Goal: Task Accomplishment & Management: Manage account settings

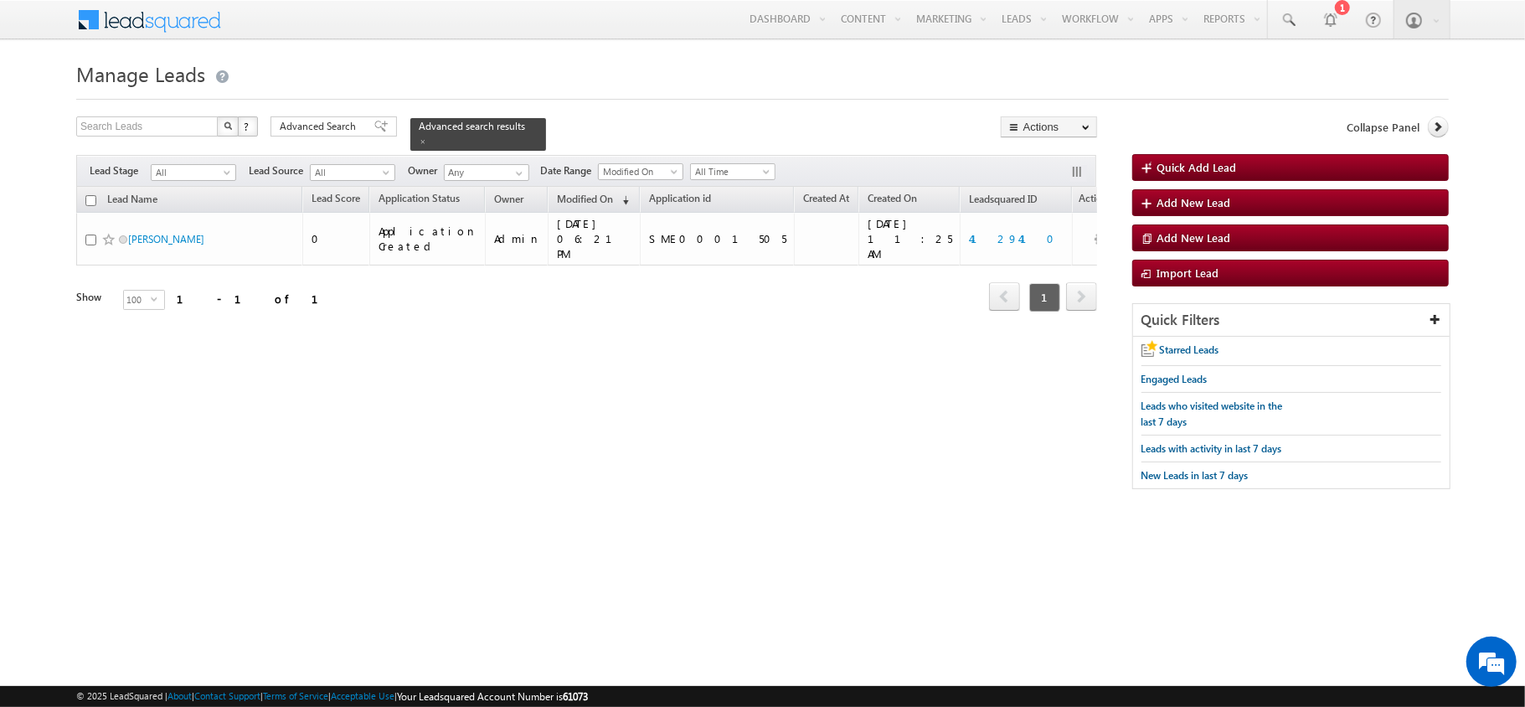
click at [349, 138] on div "Search Leads X ? 1 results found Advanced Search Advanced Search Advanced searc…" at bounding box center [586, 133] width 1021 height 34
click at [333, 126] on span "Advanced Search" at bounding box center [320, 126] width 81 height 15
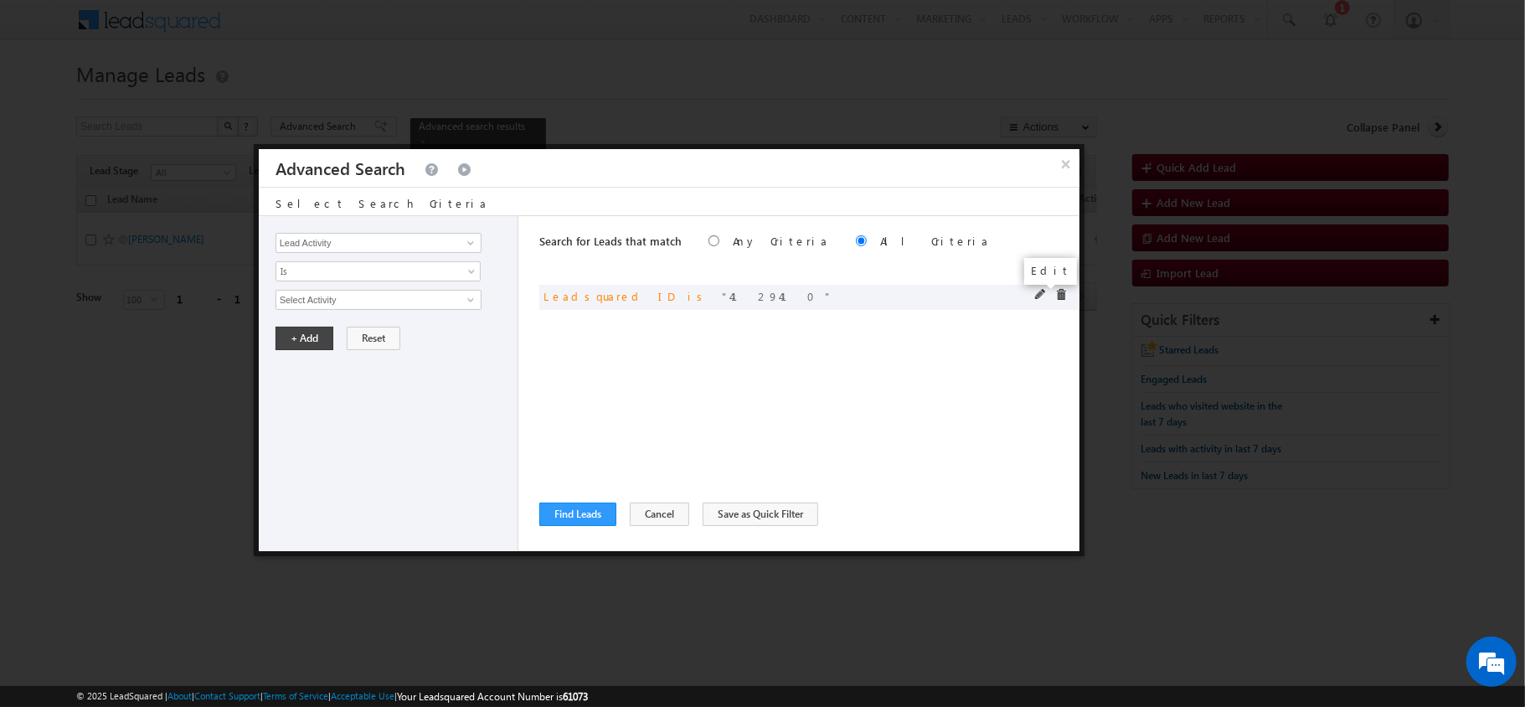
click at [1035, 297] on span at bounding box center [1041, 295] width 12 height 12
click at [348, 297] on input "4129410" at bounding box center [379, 300] width 206 height 20
paste input "3332711"
type input "3332711"
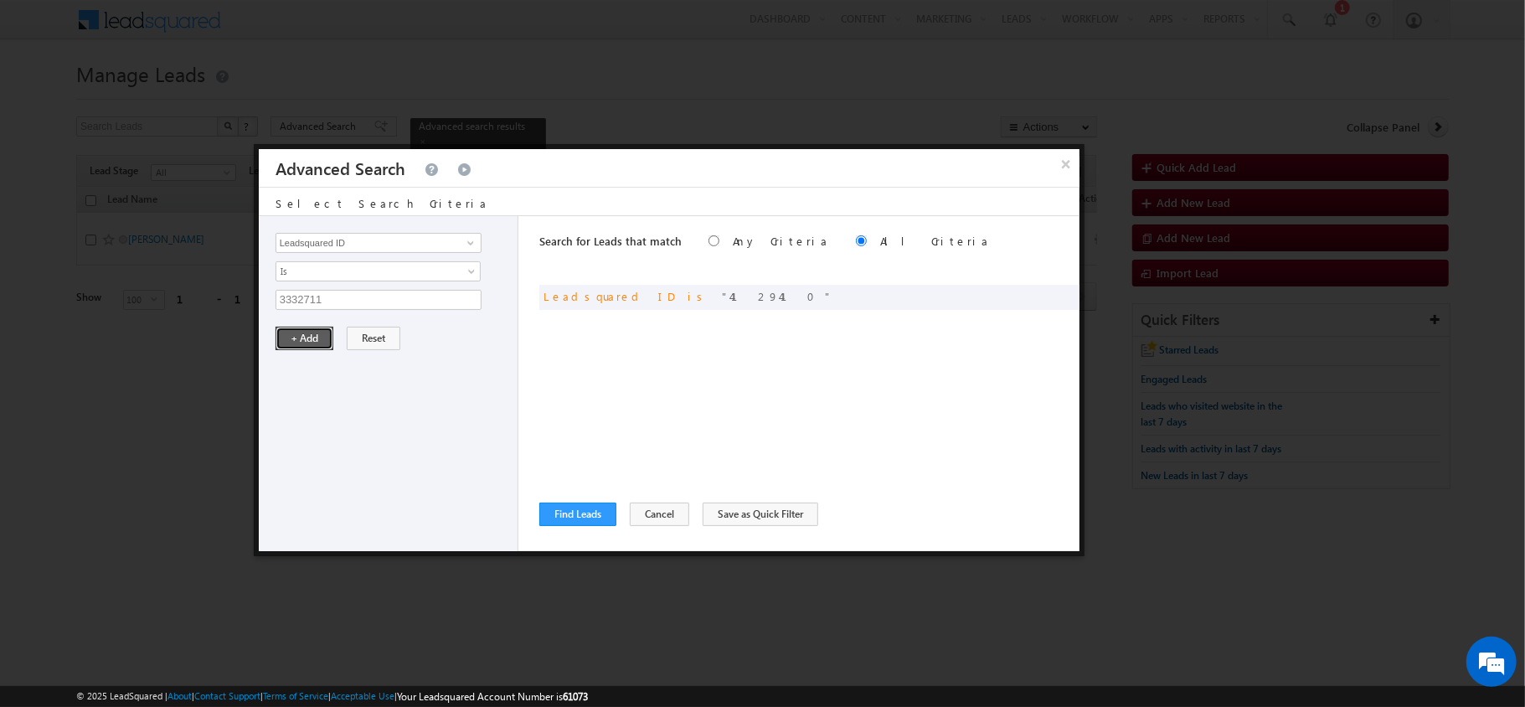
click at [308, 339] on button "+ Add" at bounding box center [305, 338] width 58 height 23
click at [560, 503] on button "Find Leads" at bounding box center [577, 514] width 77 height 23
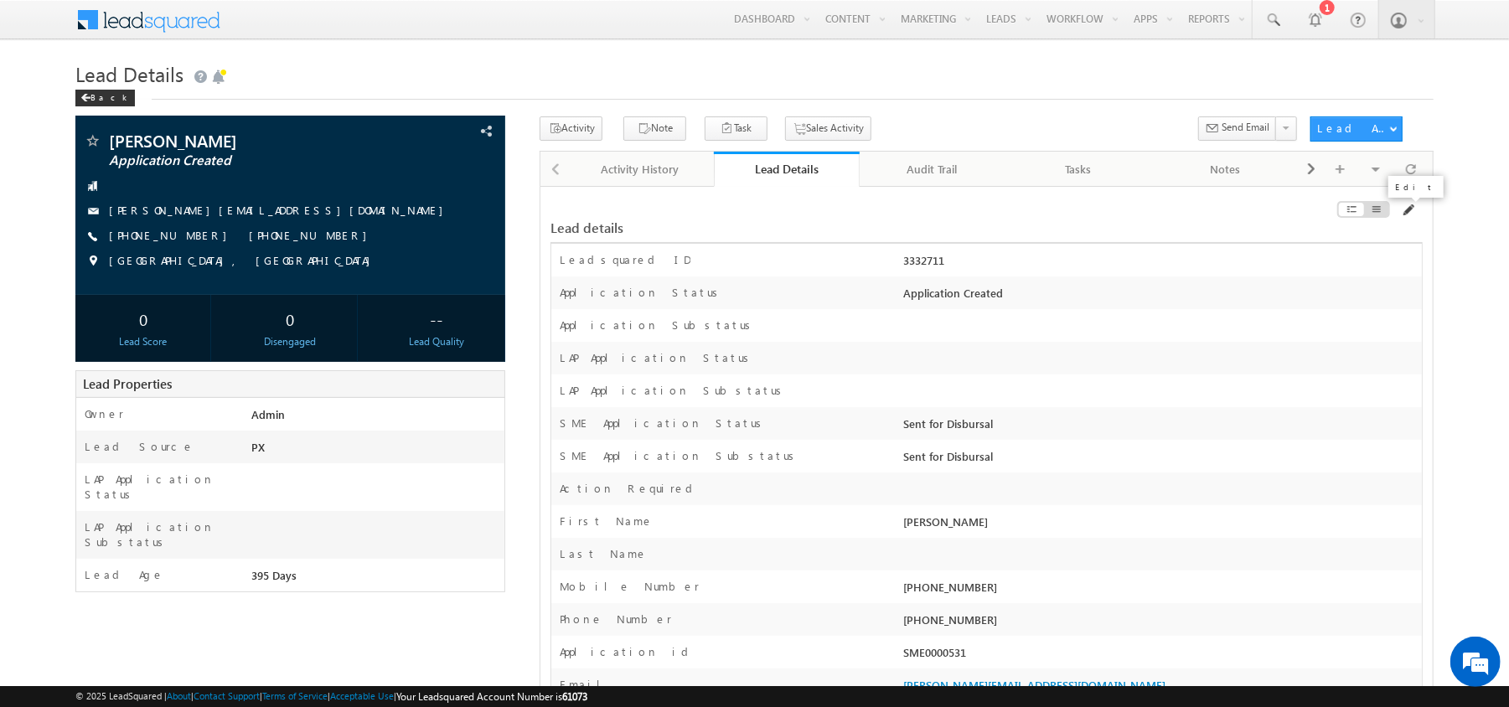
click at [1412, 217] on span at bounding box center [1407, 210] width 13 height 13
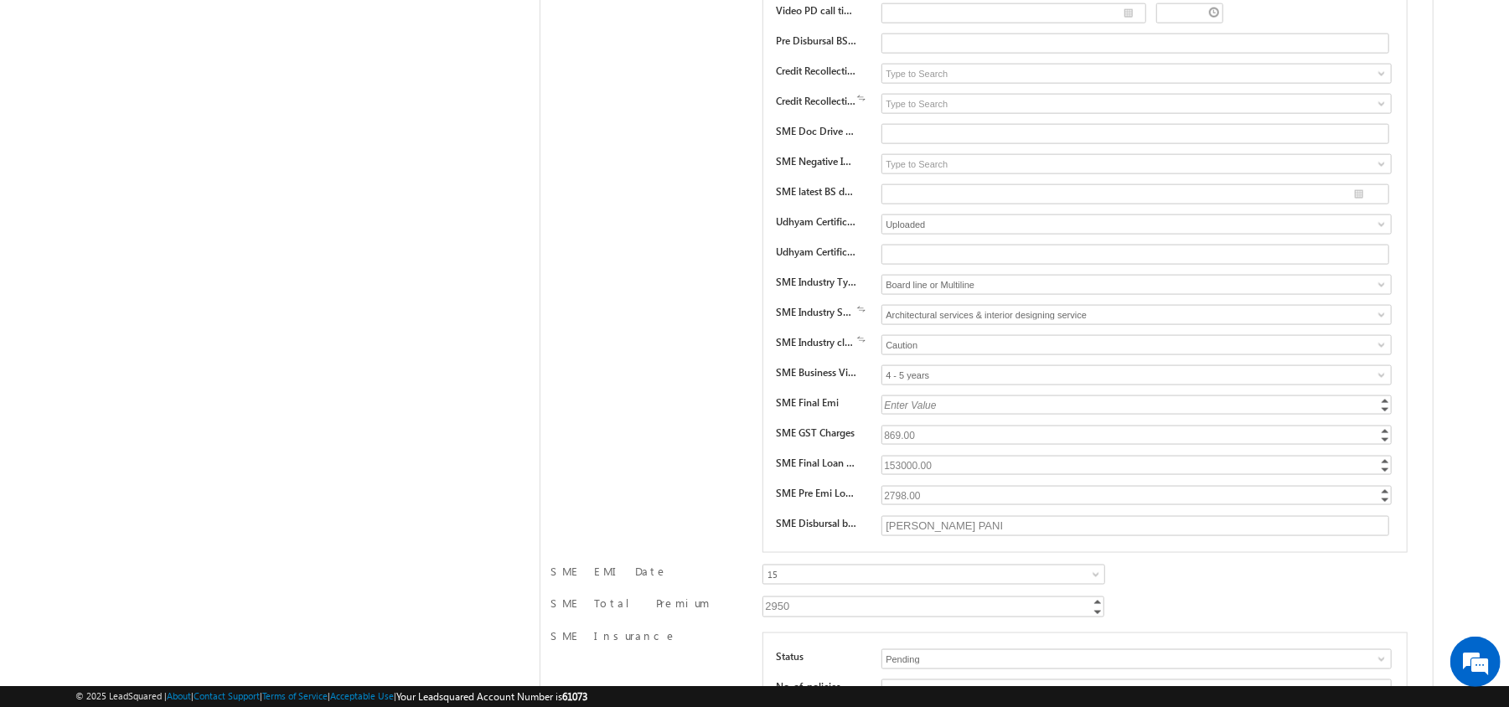
scroll to position [25188, 0]
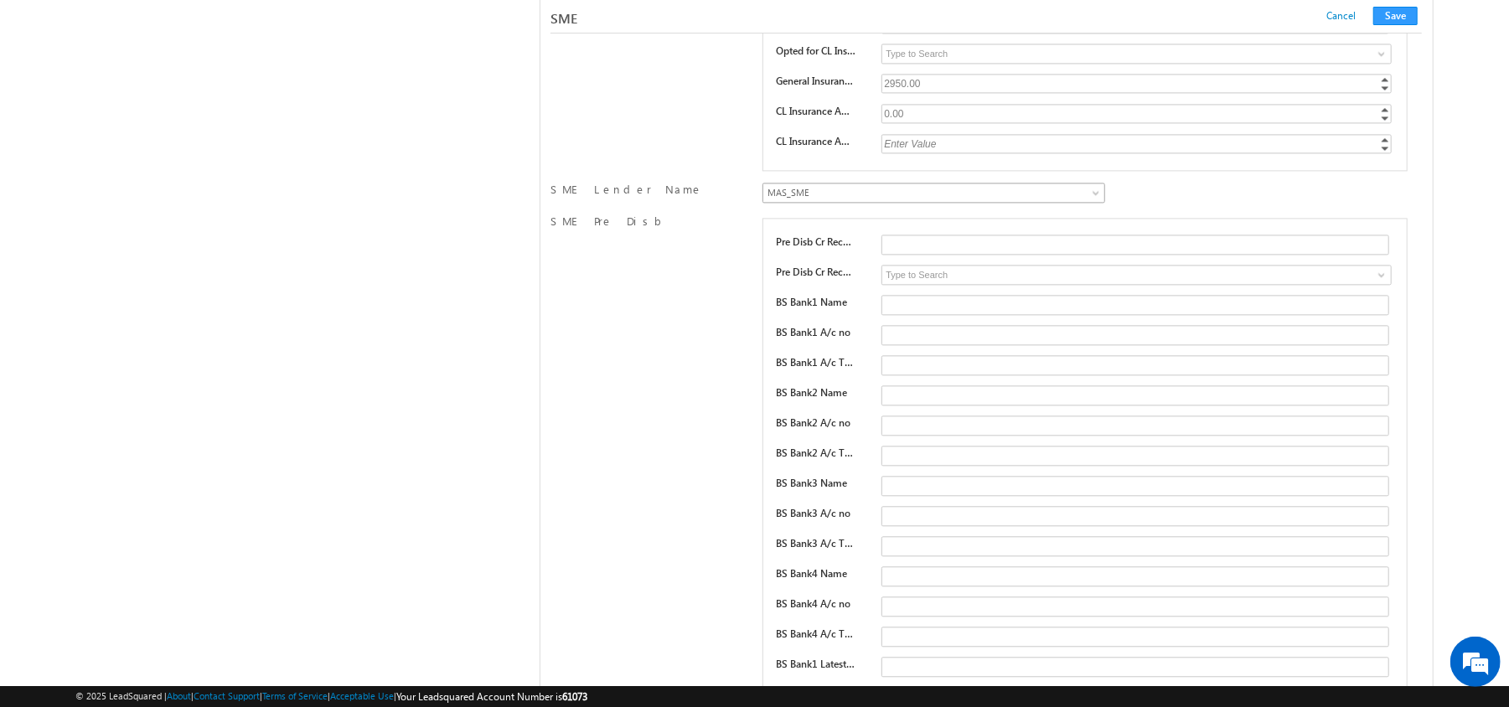
click at [818, 203] on link "MAS_SME" at bounding box center [933, 193] width 343 height 20
click at [1391, 18] on button "Save" at bounding box center [1395, 16] width 44 height 18
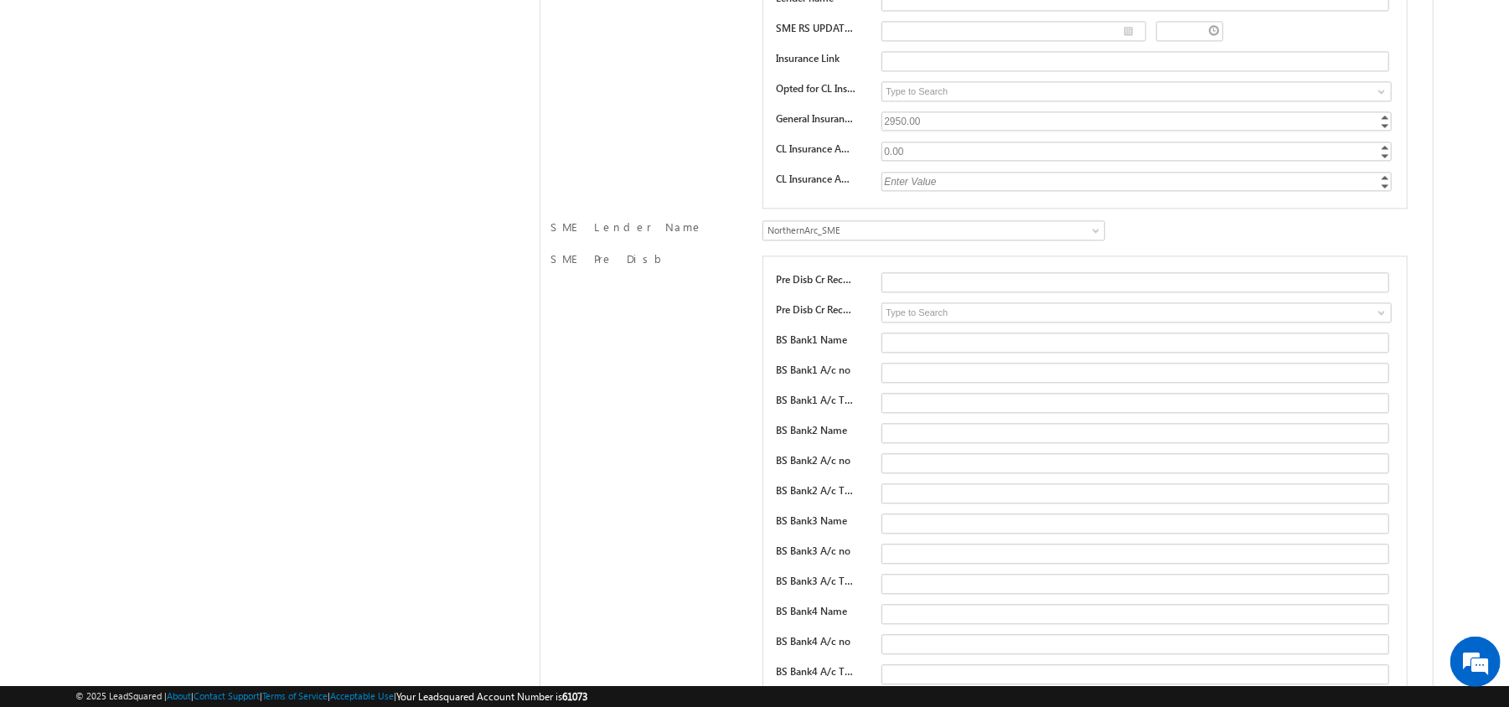
scroll to position [0, 0]
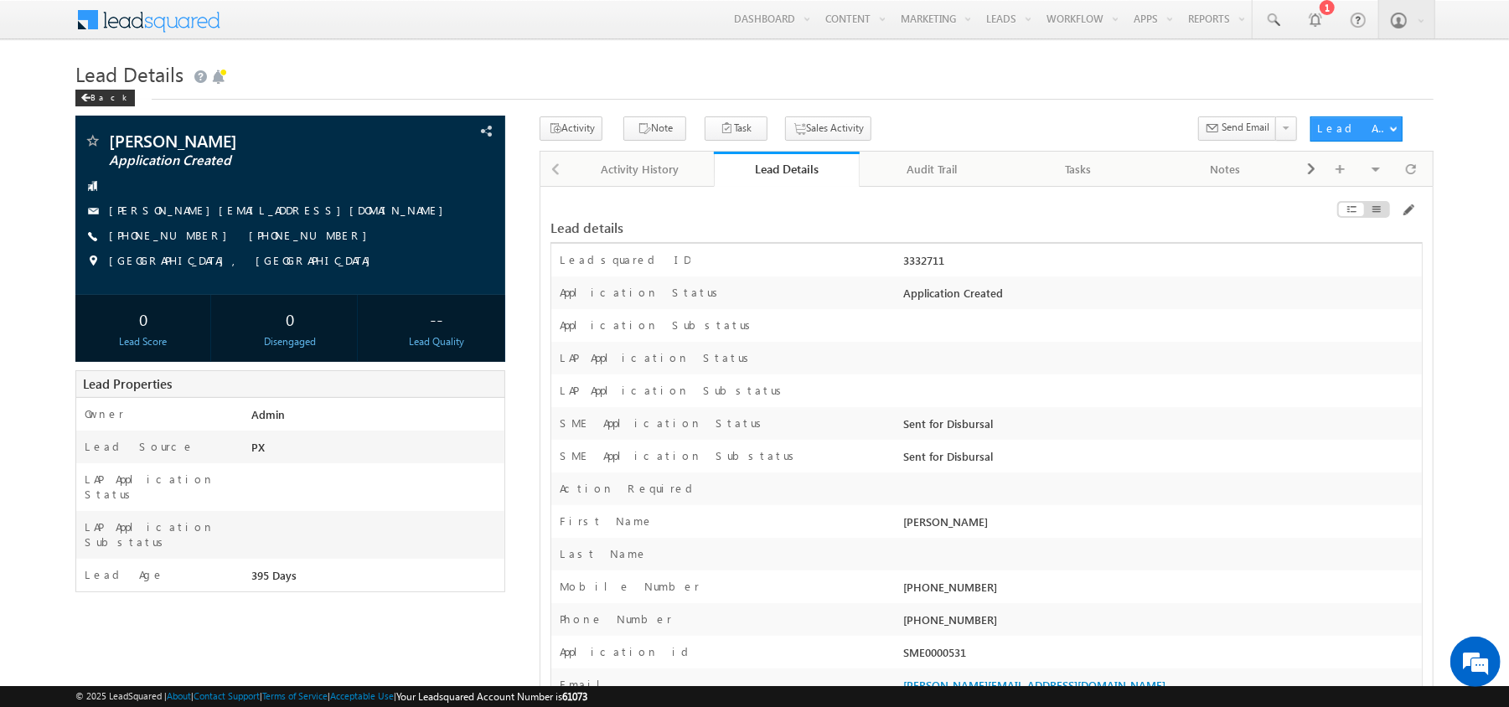
drag, startPoint x: 972, startPoint y: 278, endPoint x: 899, endPoint y: 266, distance: 74.0
click at [900, 266] on div "3332711" at bounding box center [1161, 263] width 522 height 23
copy div "3332711"
drag, startPoint x: 246, startPoint y: 209, endPoint x: 235, endPoint y: 219, distance: 16.0
click at [235, 219] on div "karthikeyan.a@werize.com" at bounding box center [290, 211] width 413 height 17
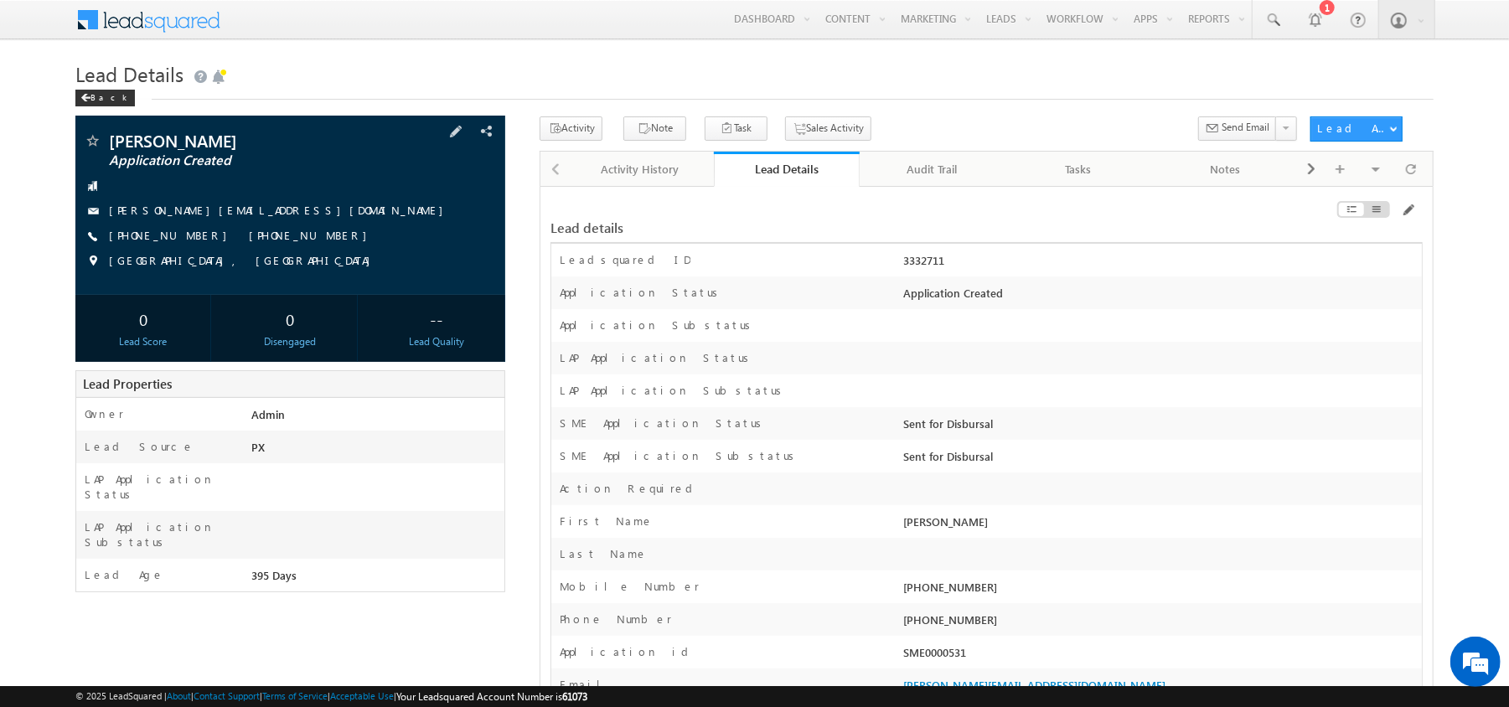
copy div "karthikeyan.a@werize.com"
click at [955, 591] on div "+91-8825646759" at bounding box center [1161, 590] width 522 height 23
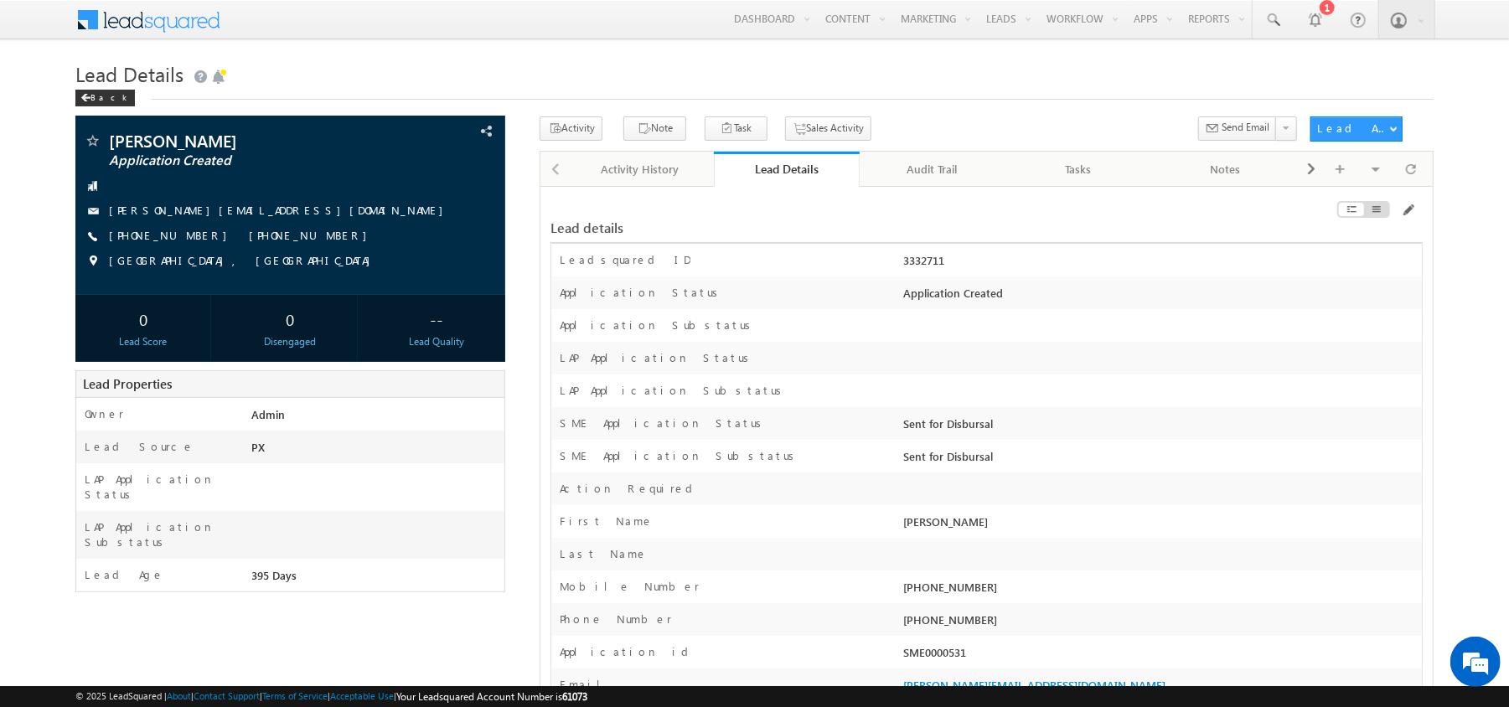
copy div "8825646759"
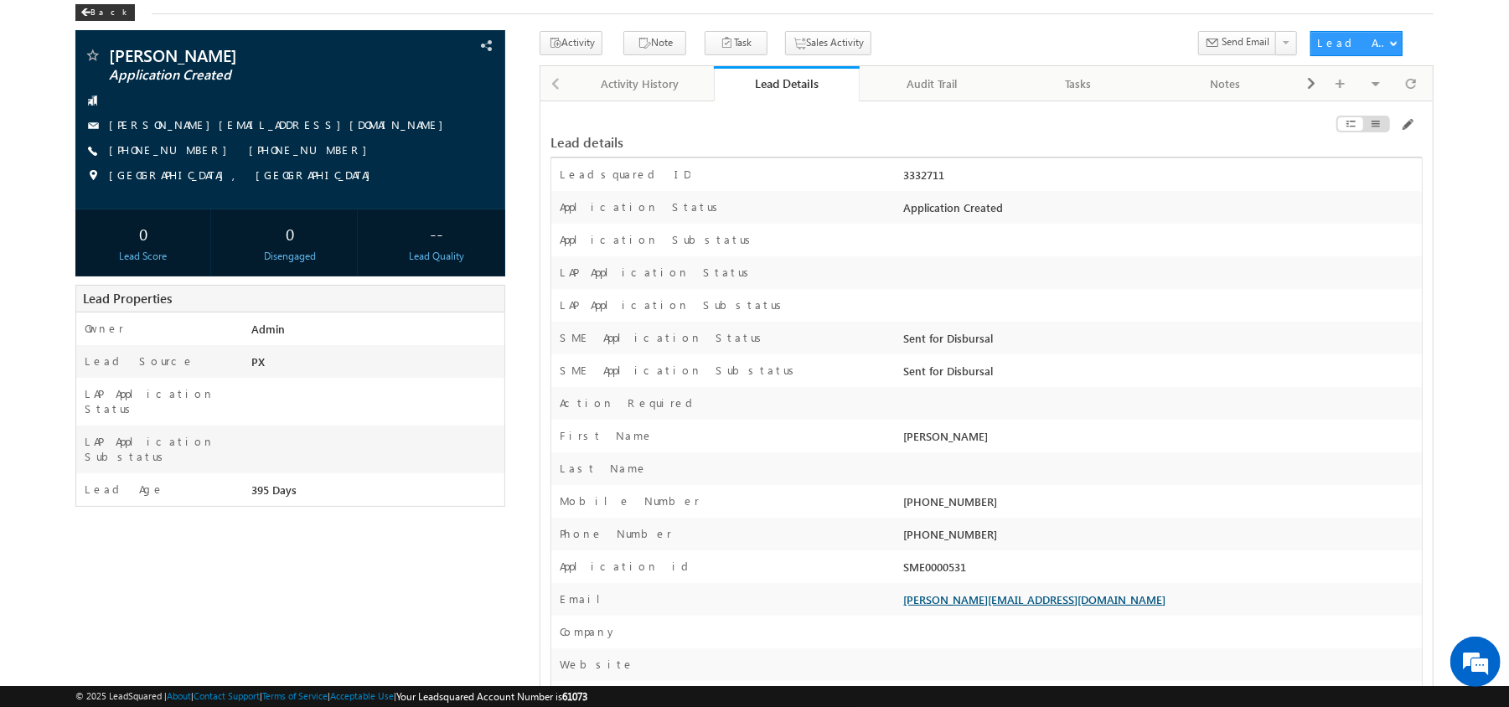
scroll to position [104, 0]
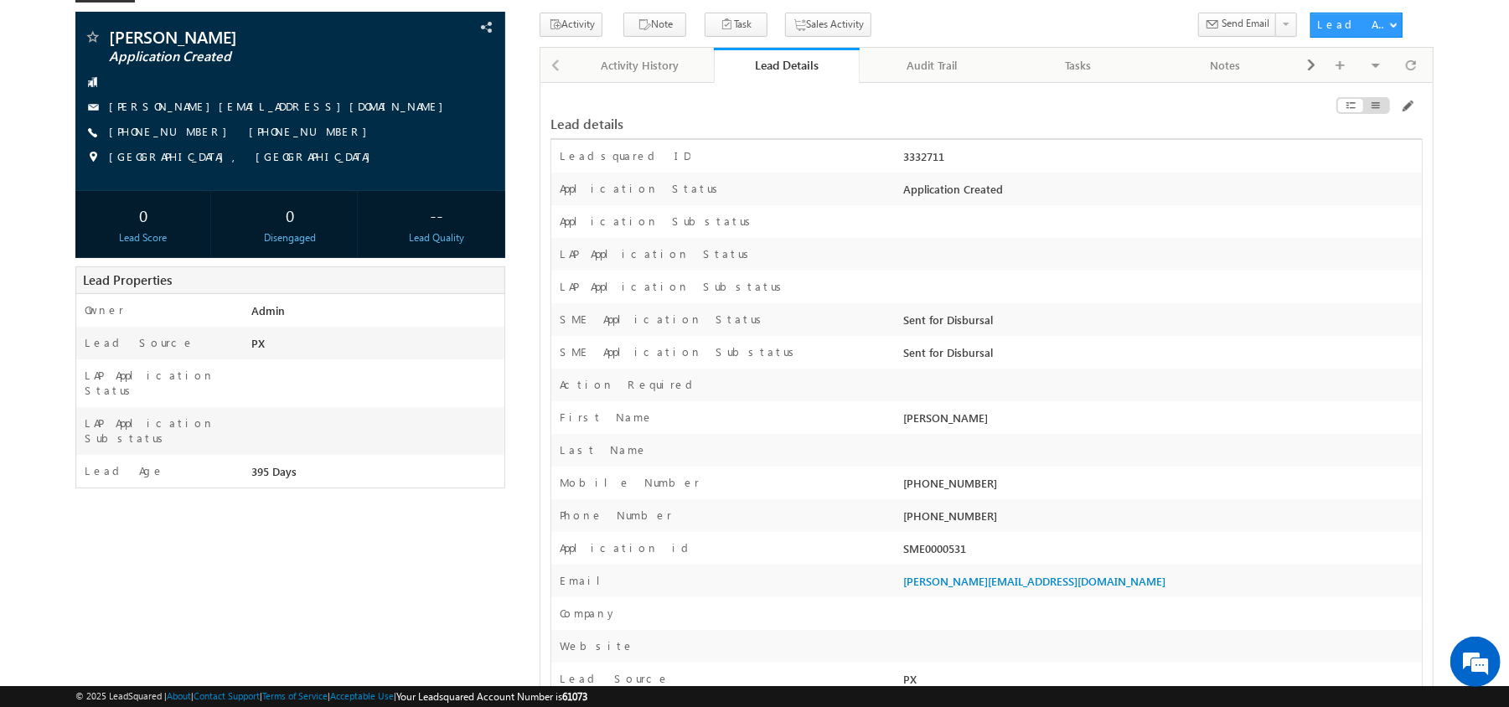
click at [957, 550] on div "SME0000531" at bounding box center [1161, 551] width 522 height 23
copy div "SME0000531"
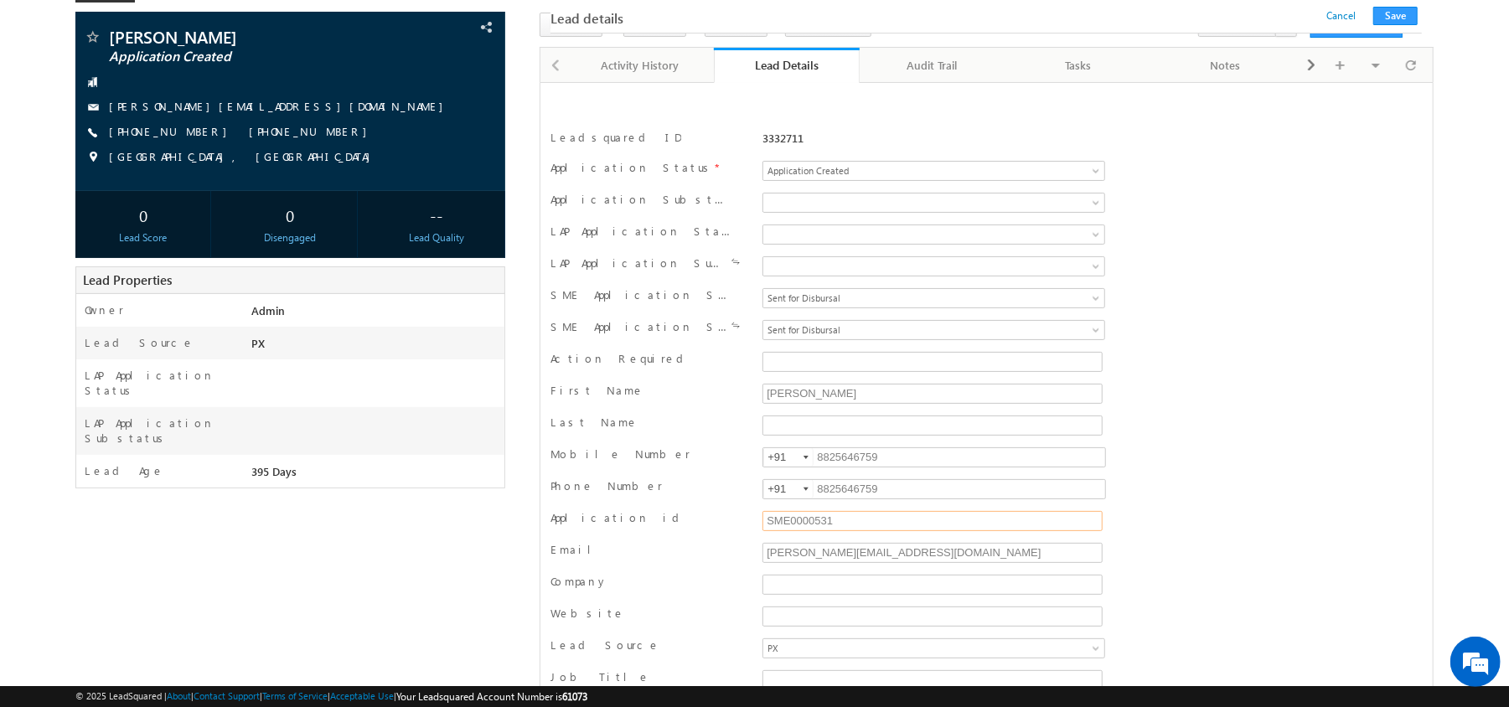
scroll to position [275, 0]
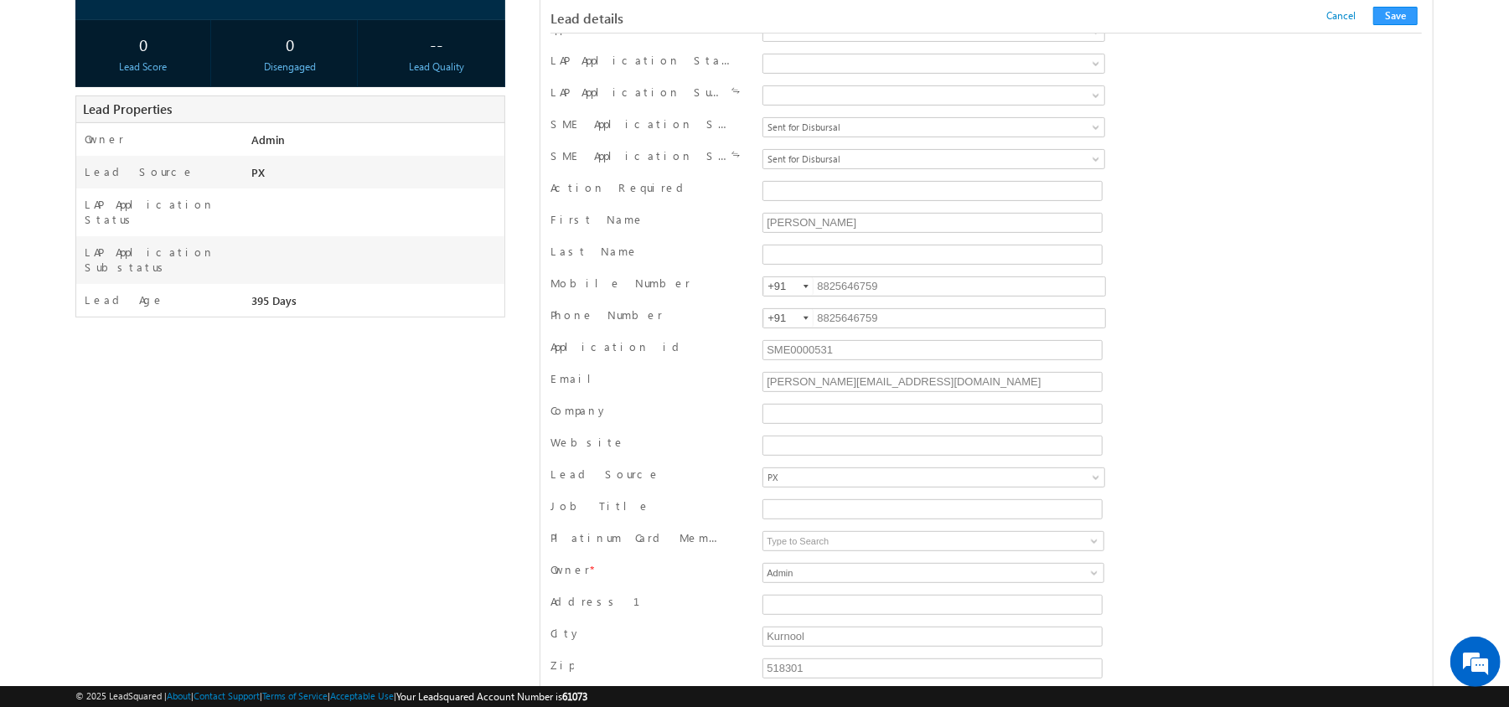
click at [875, 310] on div "Phone Number +91-8825646759 8825646759 +91" at bounding box center [986, 320] width 872 height 32
click at [831, 290] on input "8825646759" at bounding box center [933, 286] width 343 height 20
type input "8256423475"
click at [879, 343] on div "Application id SME0000531" at bounding box center [986, 352] width 872 height 32
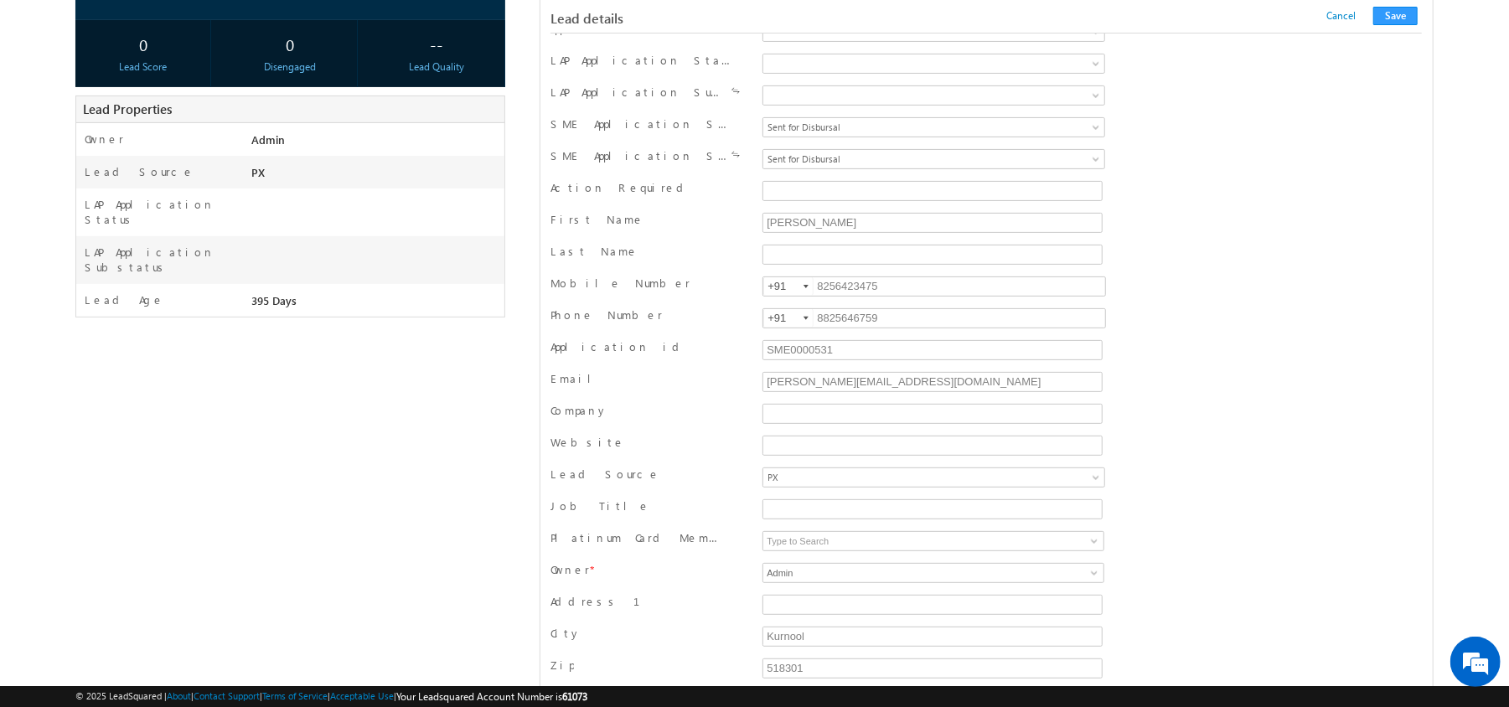
click at [879, 343] on div "Application id SME0000531" at bounding box center [986, 352] width 872 height 32
click at [861, 325] on input "8825646759" at bounding box center [933, 318] width 343 height 20
paste input "256423475"
type input "8256423475"
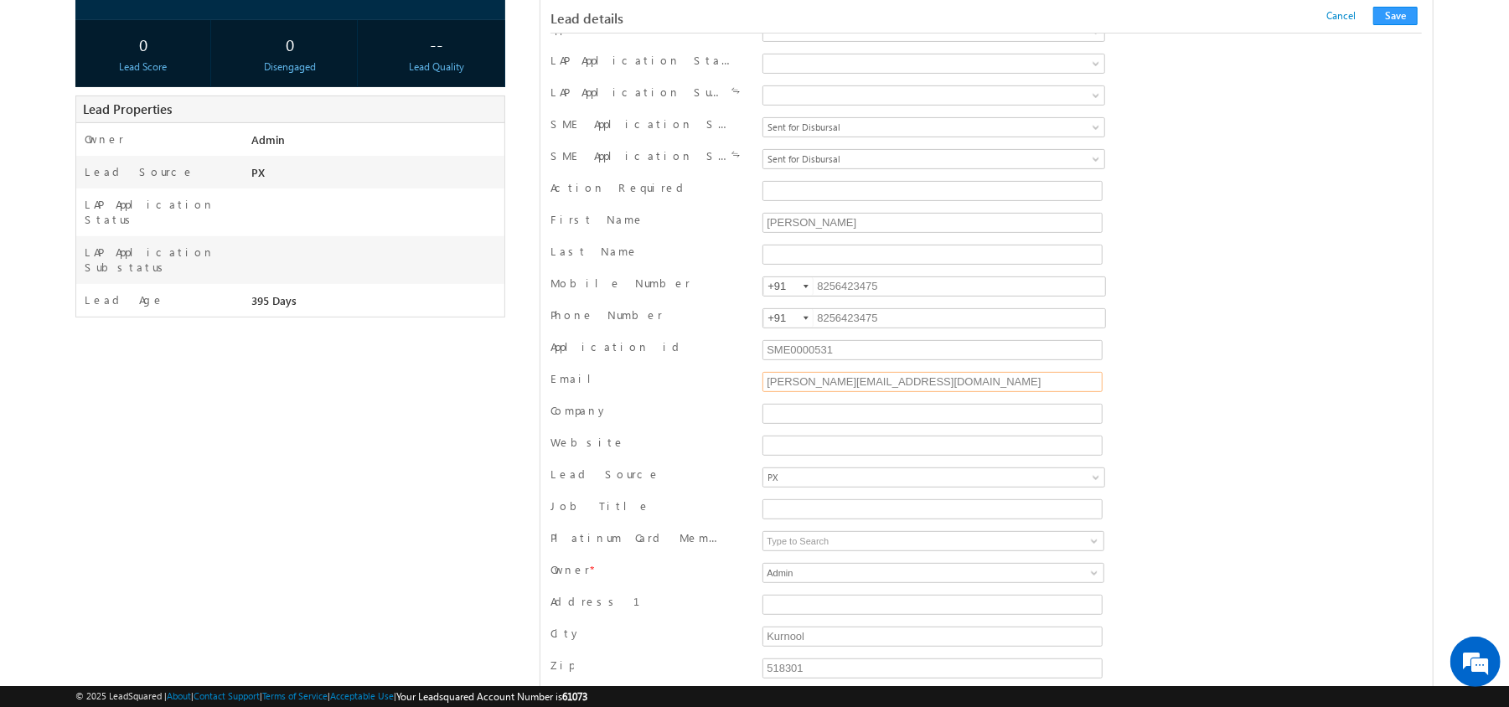
click at [831, 392] on input "karthikeyan.a@werize.com" at bounding box center [932, 382] width 340 height 20
type input "karthikeyan.a1@werize.com"
click at [1396, 15] on button "Save" at bounding box center [1395, 16] width 44 height 18
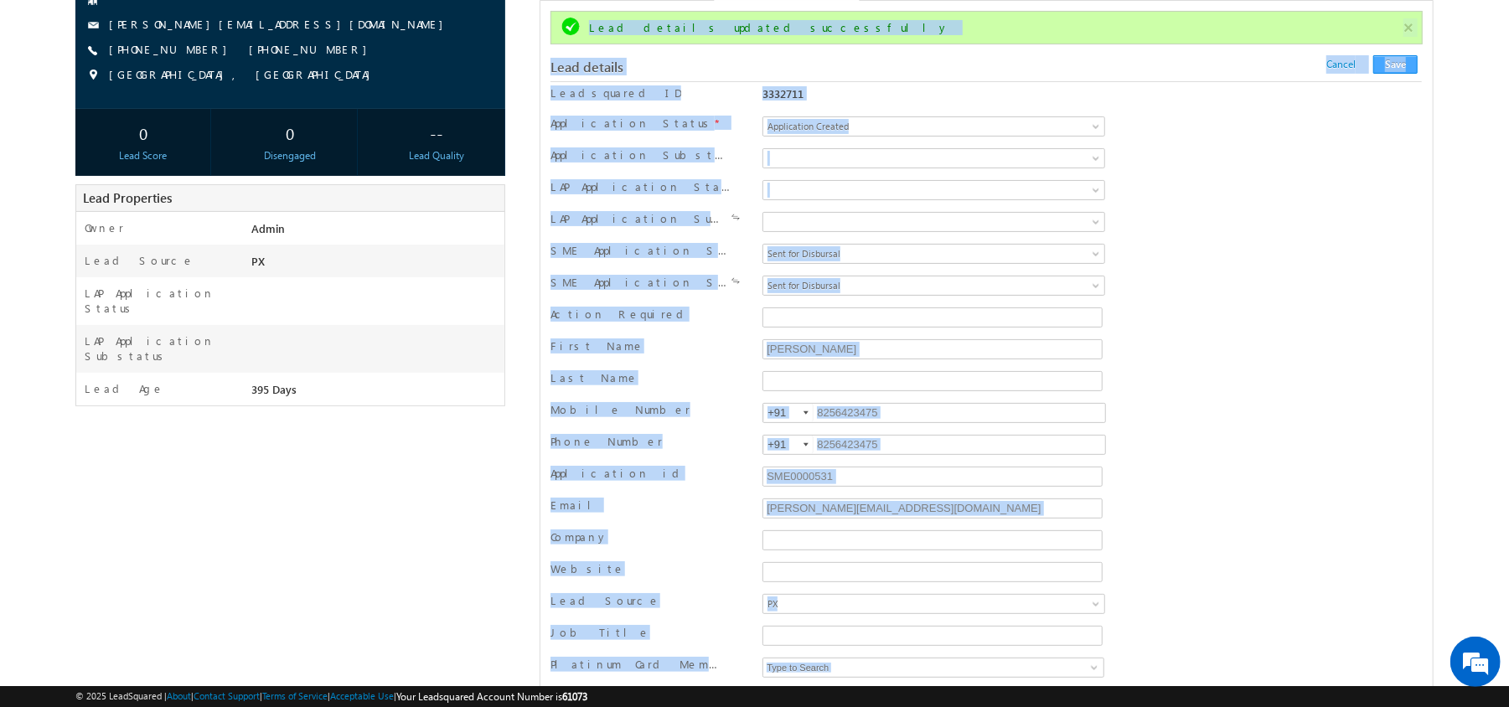
scroll to position [0, 0]
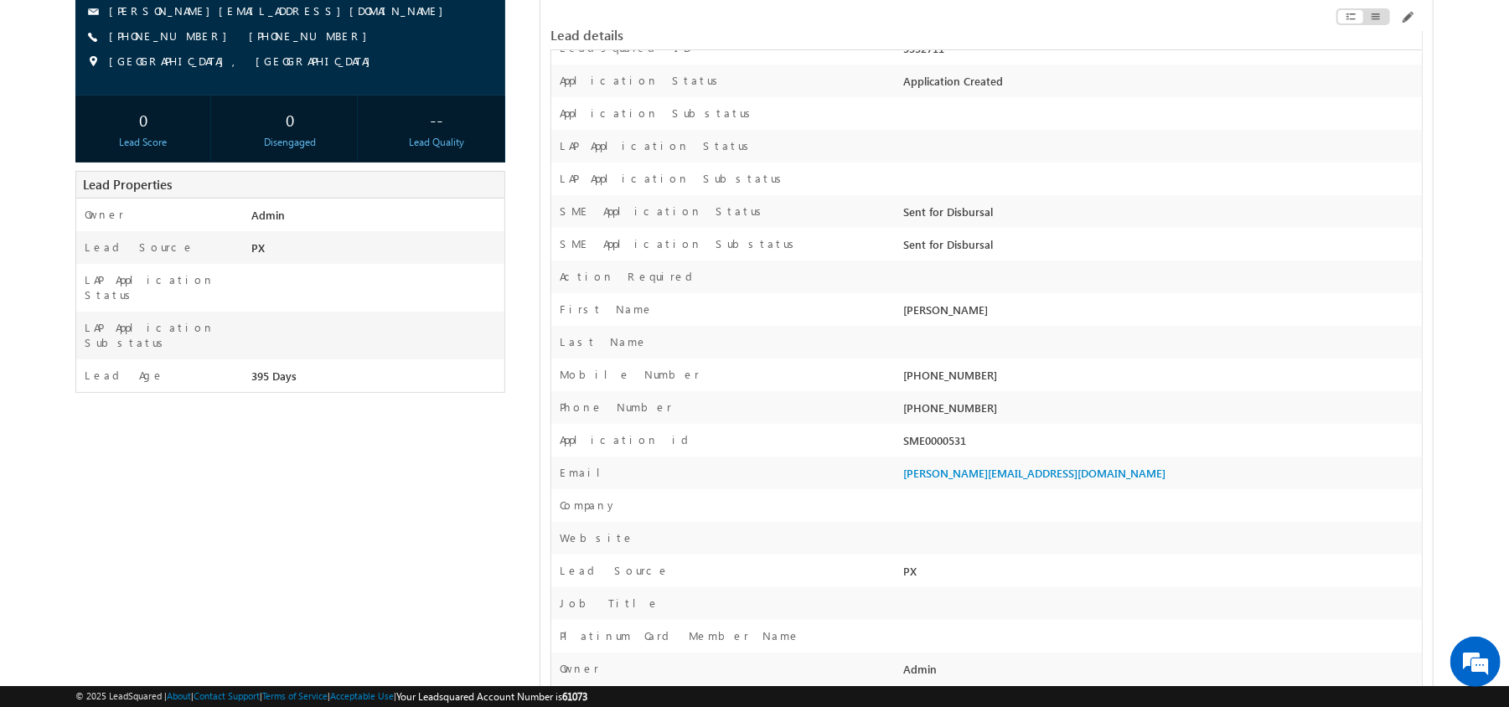
scroll to position [285, 0]
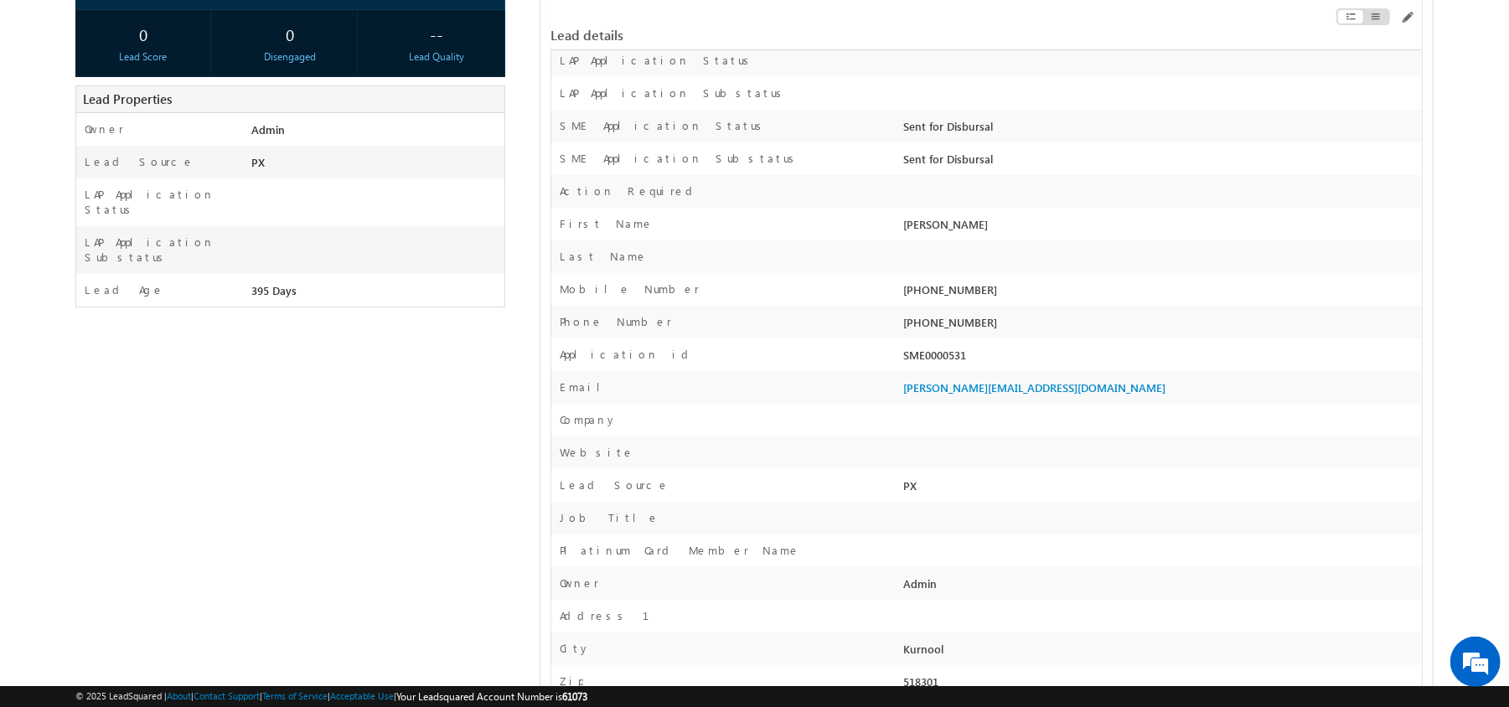
drag, startPoint x: 975, startPoint y: 292, endPoint x: 929, endPoint y: 295, distance: 46.2
click at [929, 295] on div "Mobile Number +91-8256423475" at bounding box center [986, 289] width 870 height 33
copy div "8256423475"
drag, startPoint x: 1100, startPoint y: 379, endPoint x: 903, endPoint y: 377, distance: 196.9
click at [903, 377] on div "Email karthikeyan.a1@werize.com" at bounding box center [986, 387] width 870 height 33
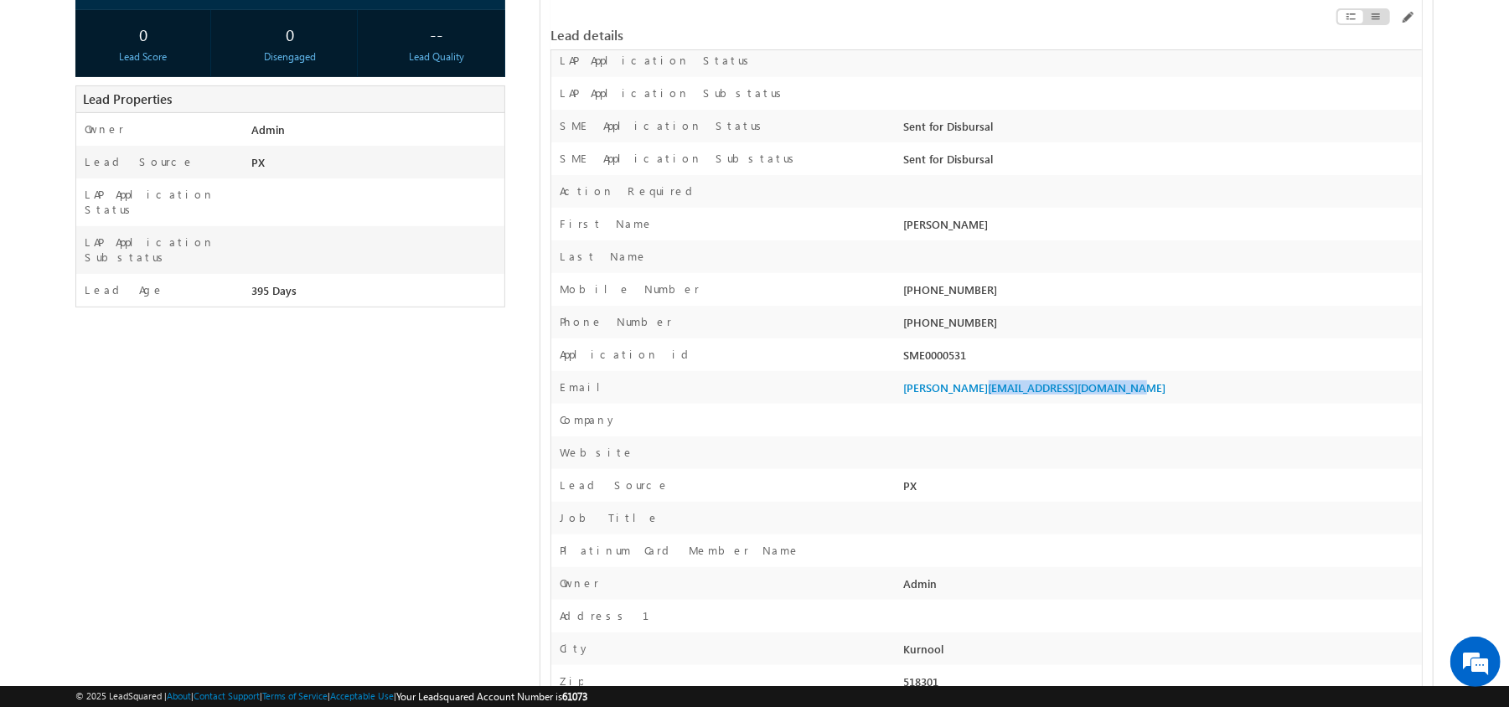
copy link "karthikeyan.a1@werize.com"
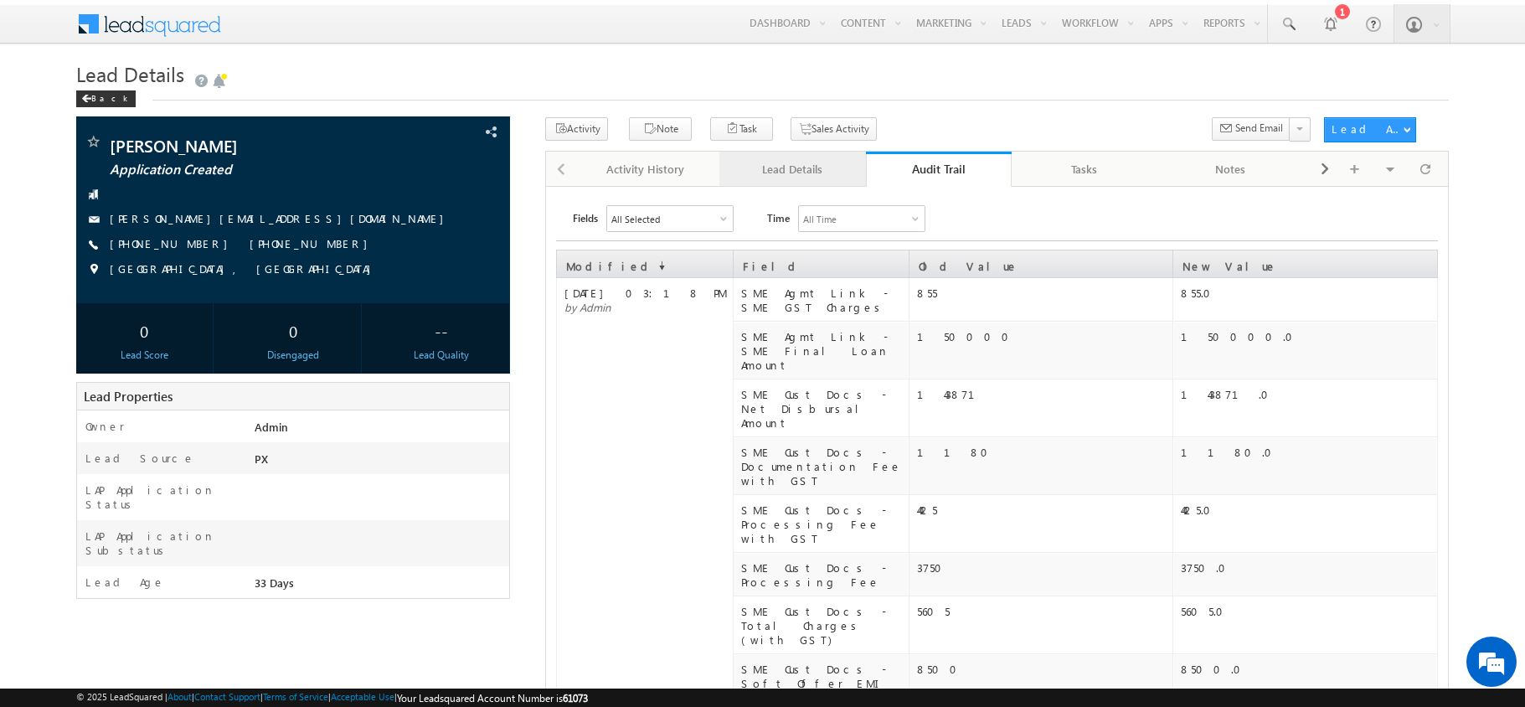
click at [805, 154] on link "Lead Details" at bounding box center [793, 169] width 147 height 35
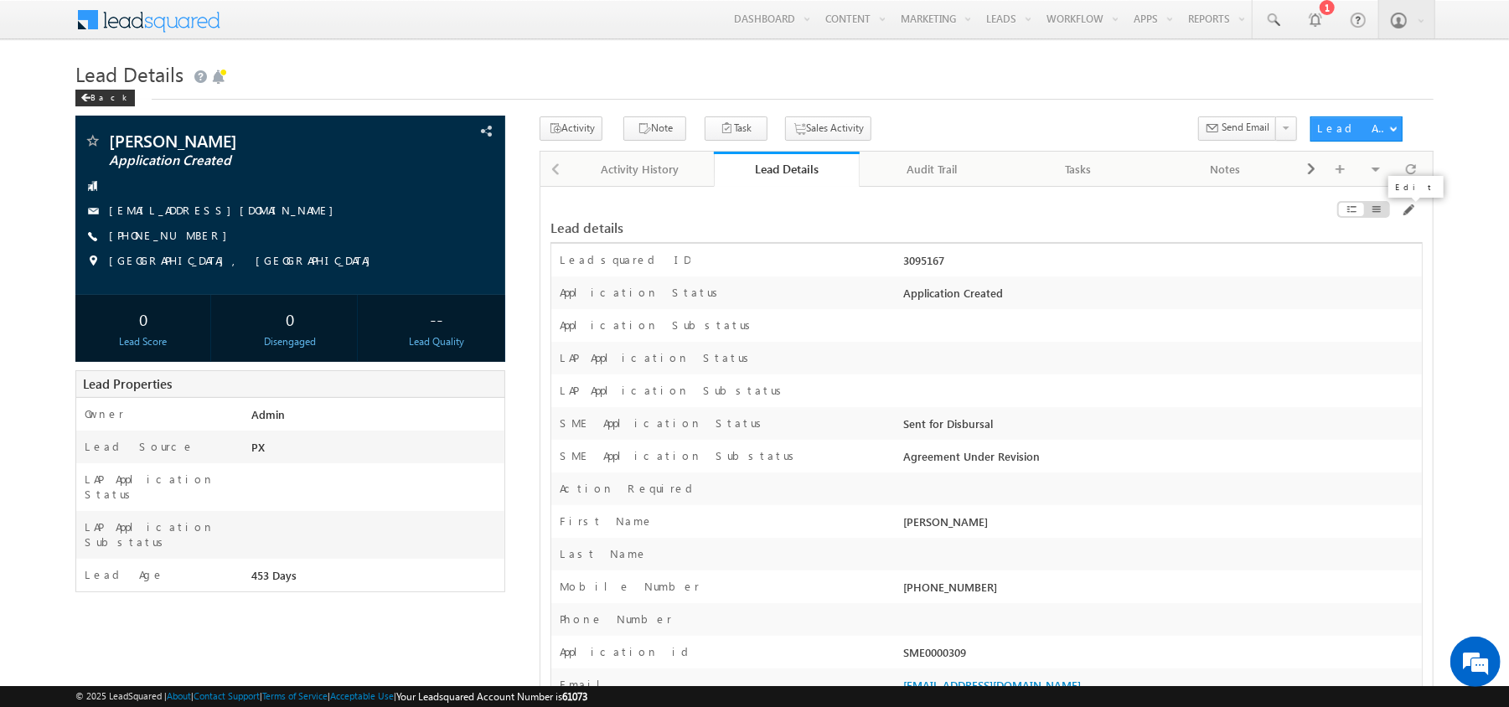
click at [1412, 213] on span at bounding box center [1407, 210] width 13 height 13
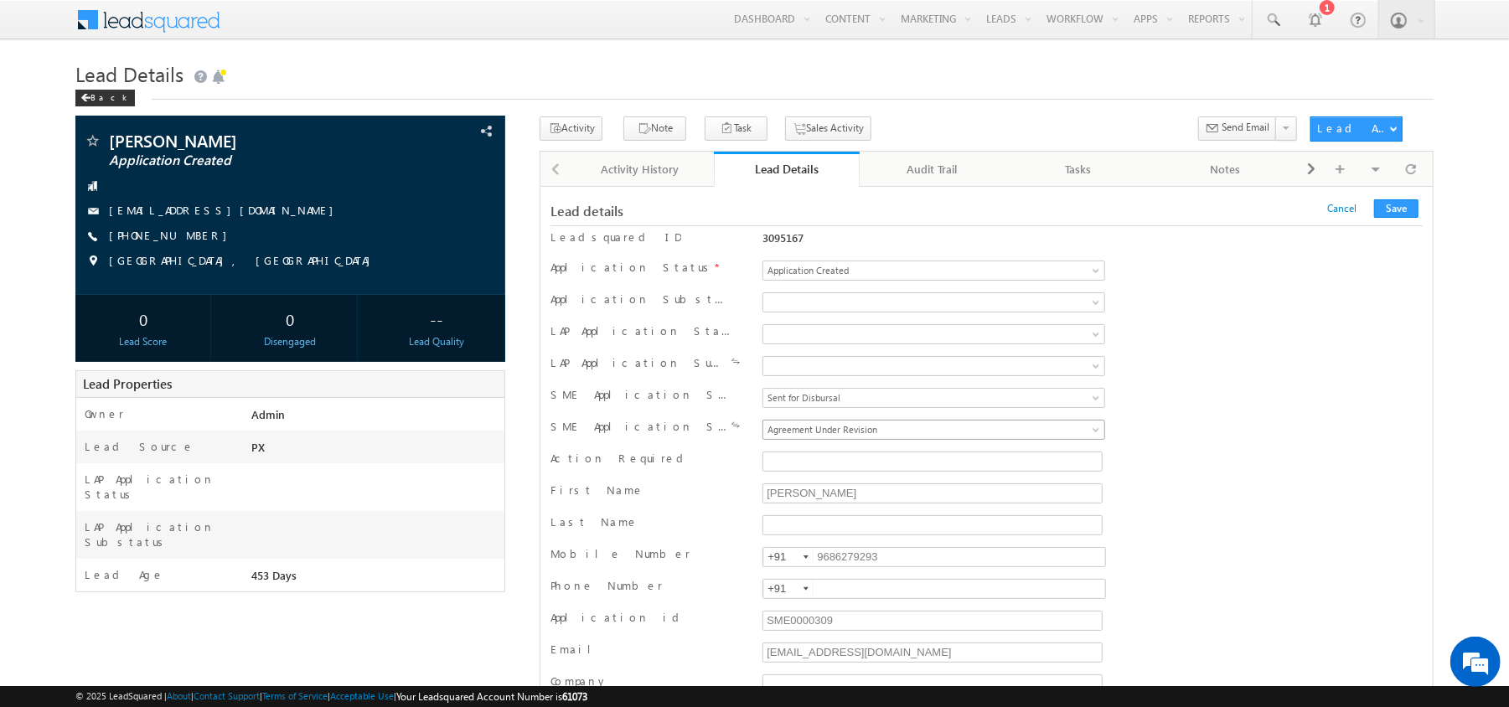
click at [985, 420] on div "SME Application Substatus Sent for Disbursal Pre Disbursal Credit Recollection …" at bounding box center [986, 431] width 872 height 32
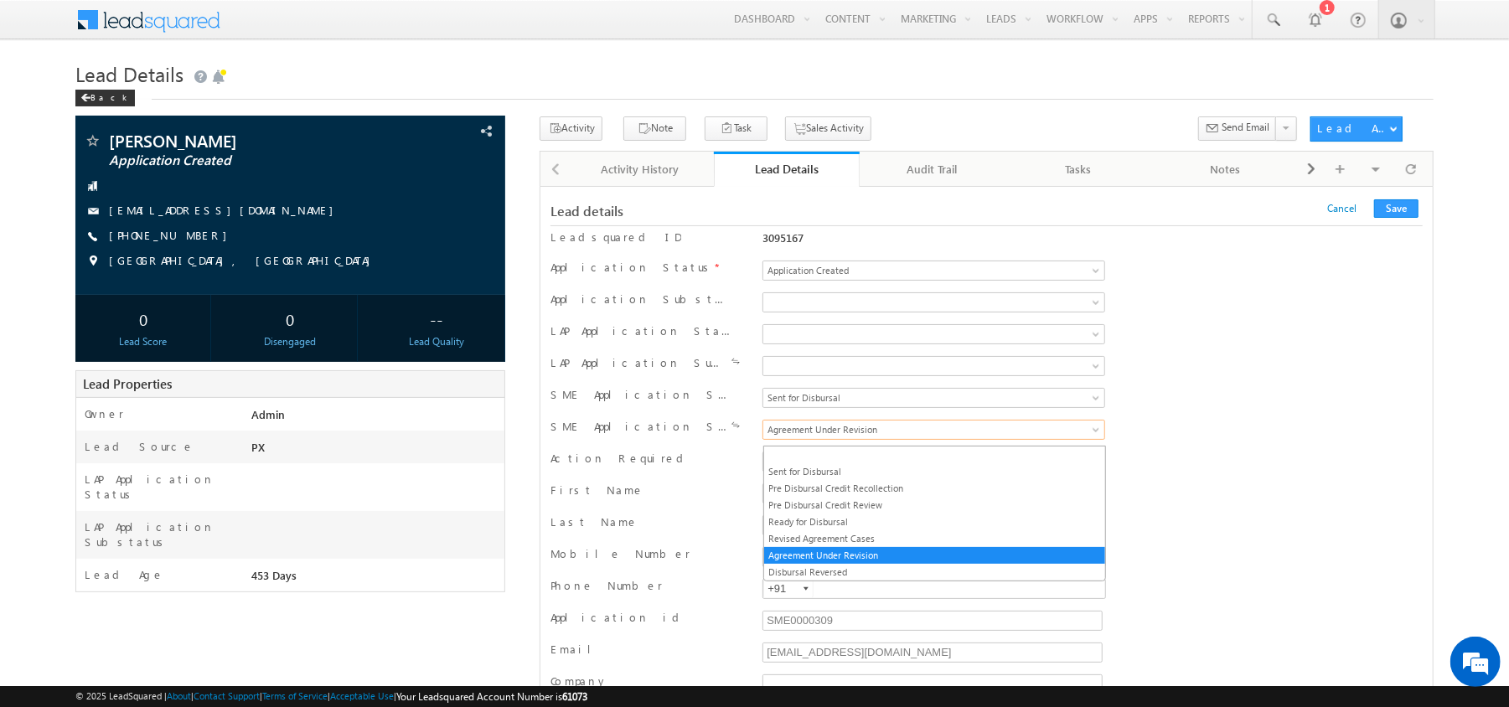
click at [975, 429] on span "Agreement Under Revision" at bounding box center [893, 429] width 261 height 15
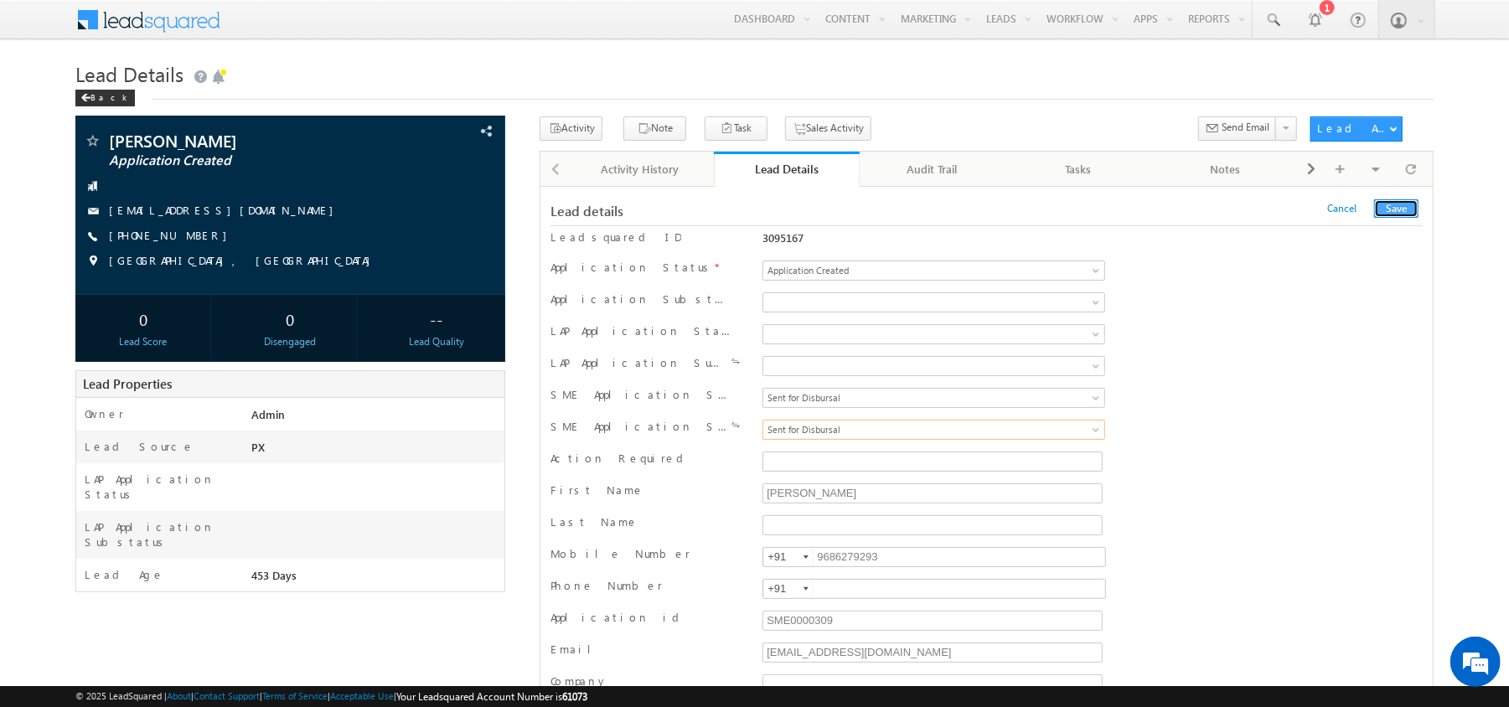
click at [1401, 211] on button "Save" at bounding box center [1396, 208] width 44 height 18
